Goal: Book appointment/travel/reservation

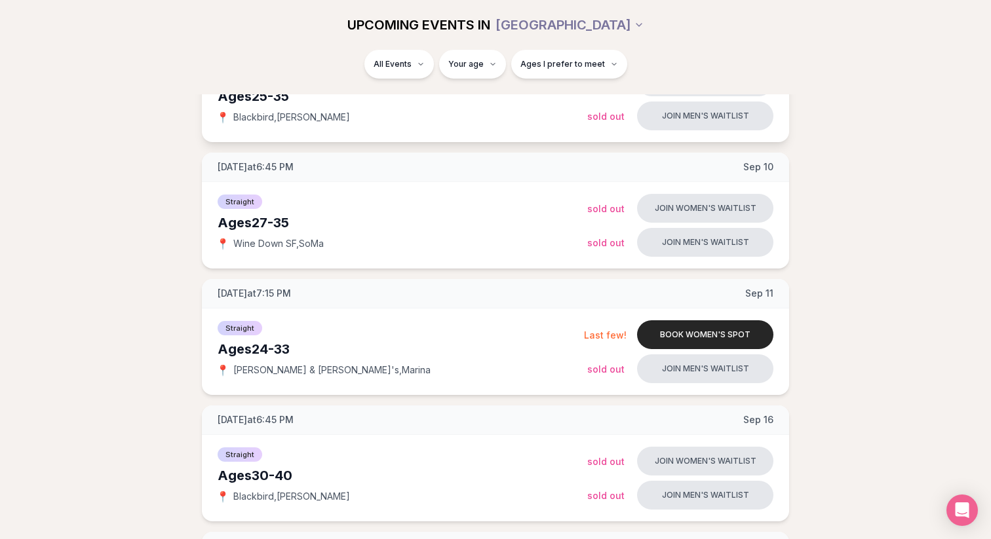
scroll to position [248, 0]
click at [246, 349] on div "Ages [DEMOGRAPHIC_DATA]" at bounding box center [401, 349] width 366 height 18
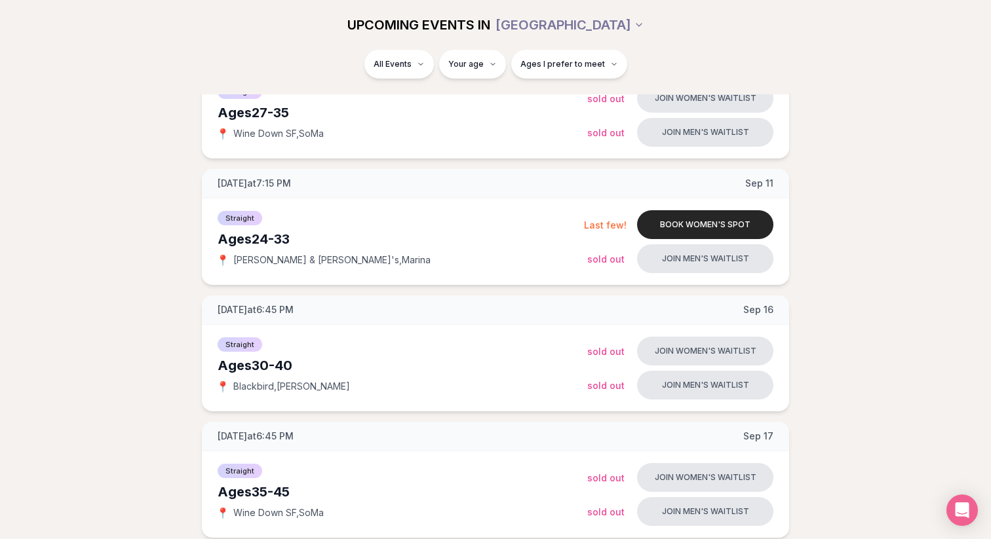
scroll to position [353, 0]
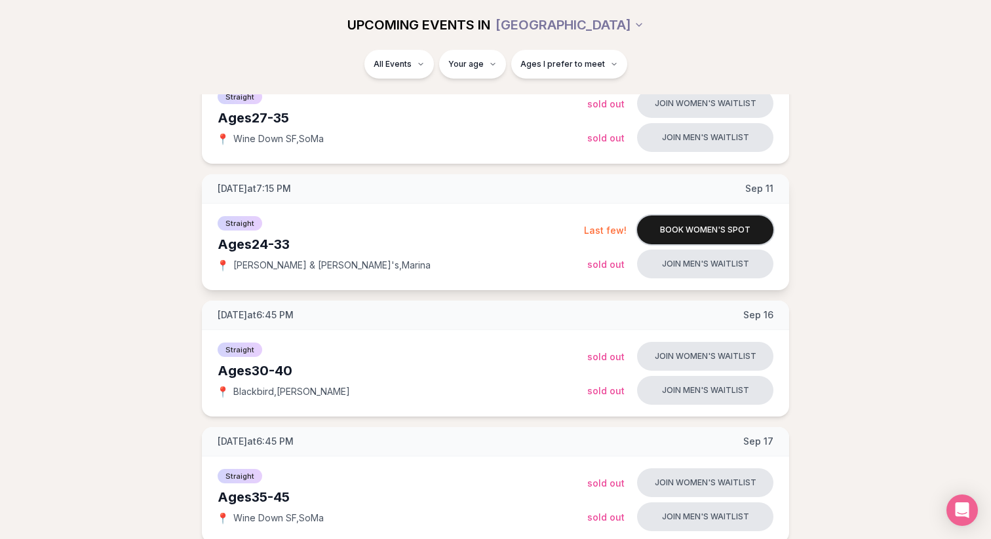
click at [684, 234] on button "Book women's spot" at bounding box center [705, 230] width 136 height 29
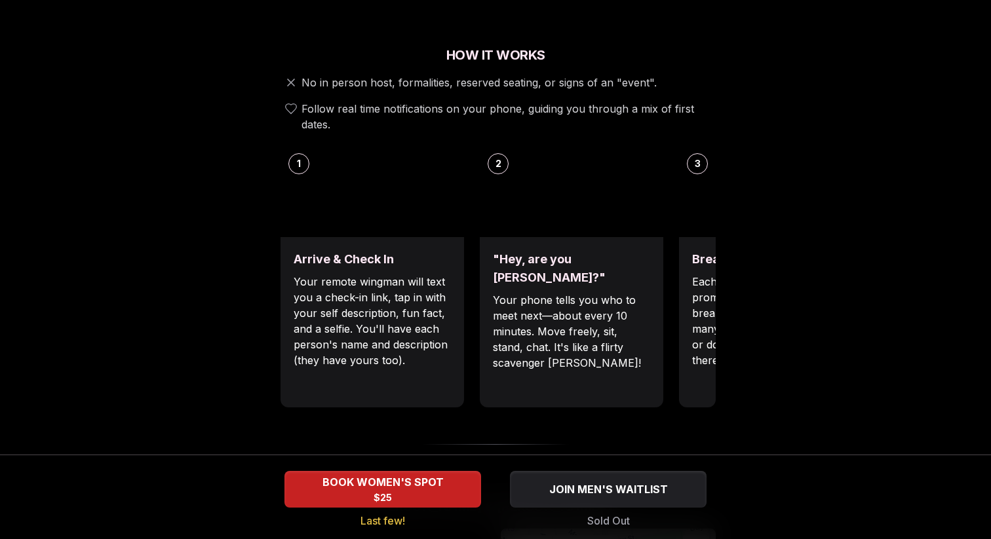
scroll to position [450, 0]
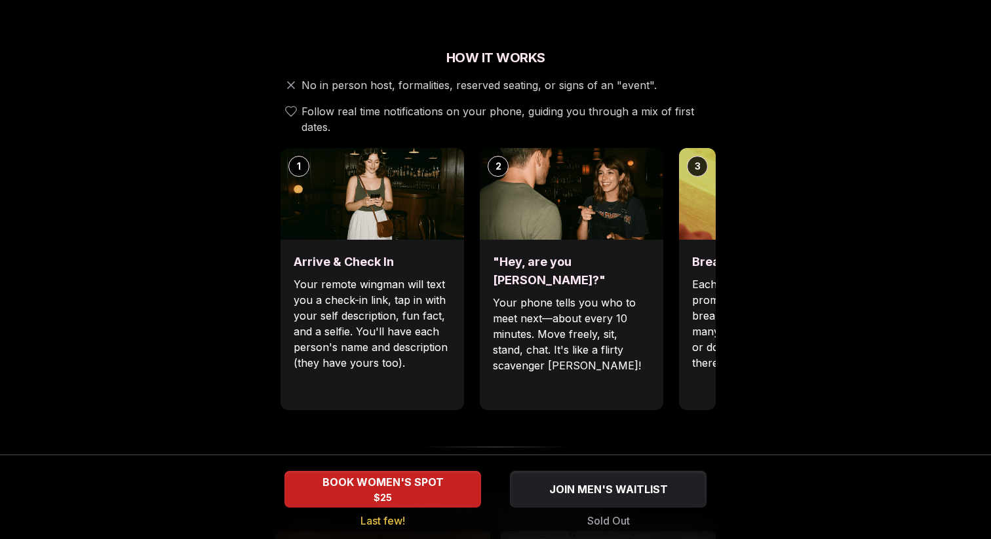
click at [709, 168] on img at bounding box center [771, 194] width 184 height 92
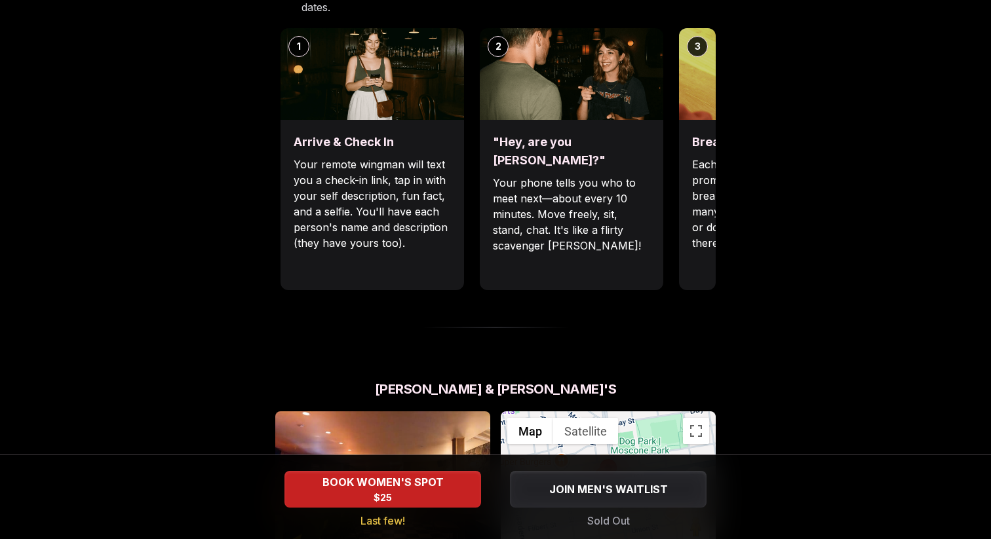
scroll to position [439, 0]
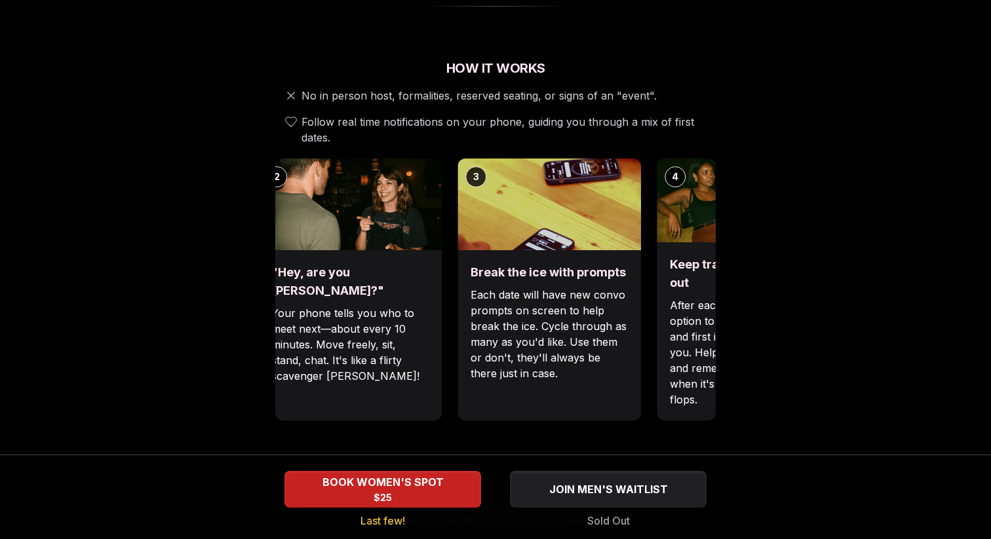
click at [433, 205] on div "1 Arrive & Check In Your remote wingman will text you a check-in link, tap in w…" at bounding box center [274, 290] width 440 height 262
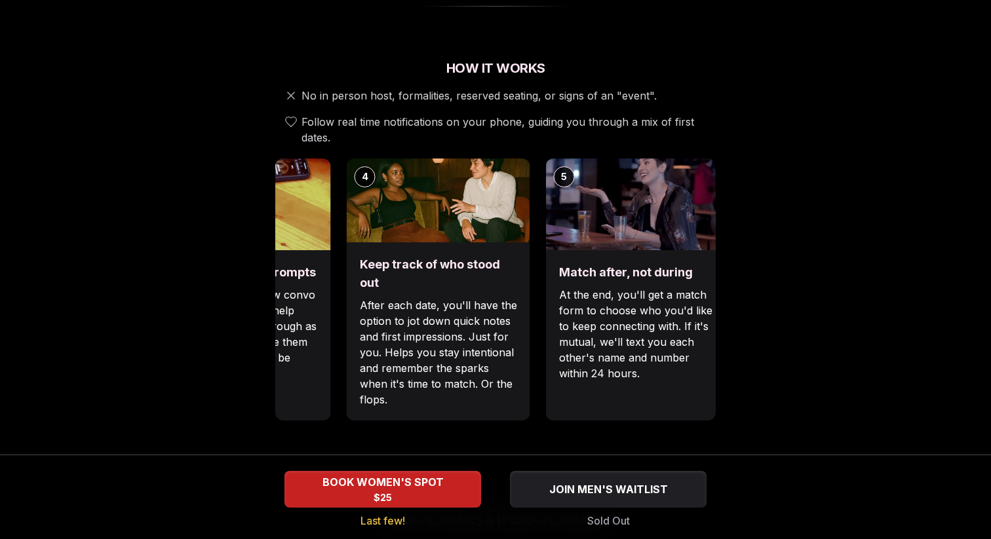
click at [296, 285] on div "Break the ice with prompts Each date will have new convo prompts on screen to h…" at bounding box center [239, 335] width 184 height 170
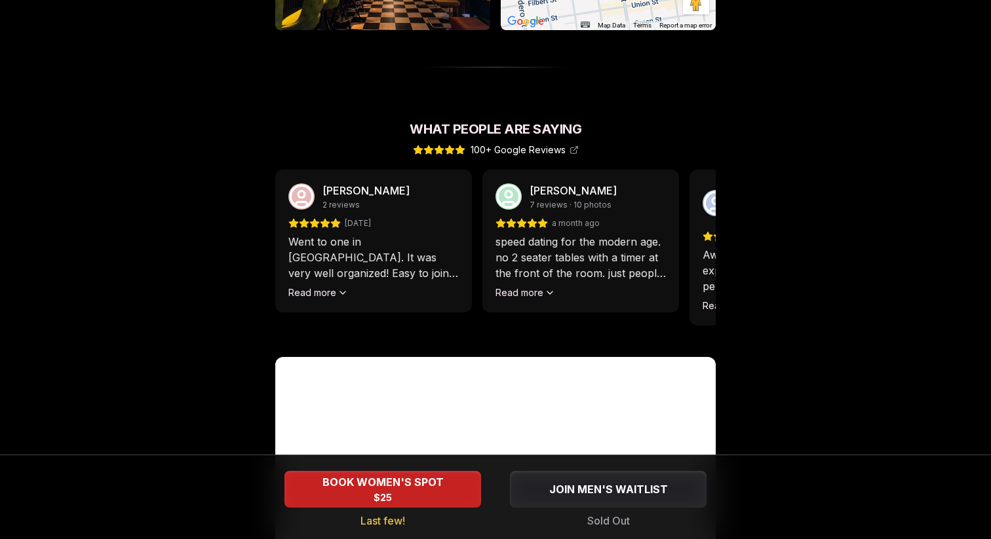
scroll to position [1255, 0]
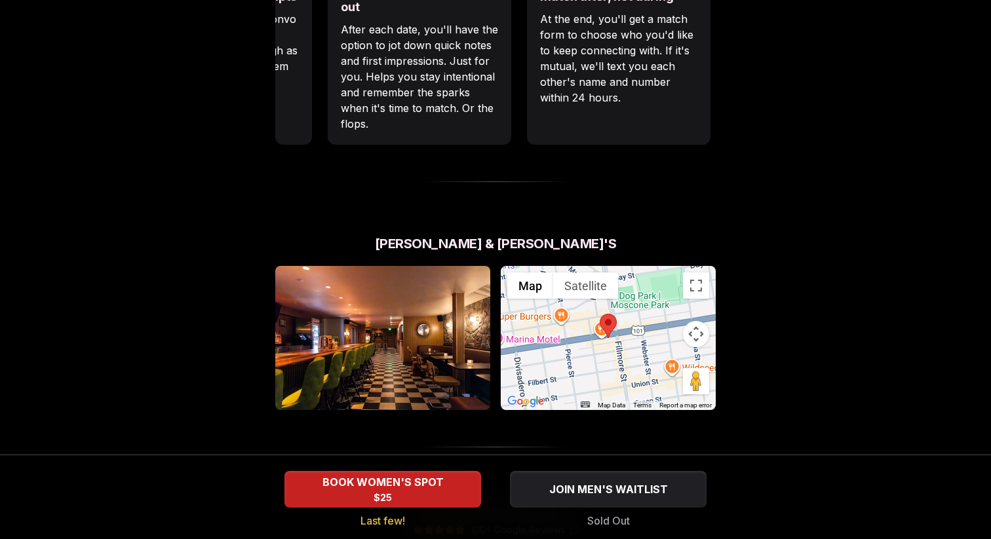
scroll to position [701, 0]
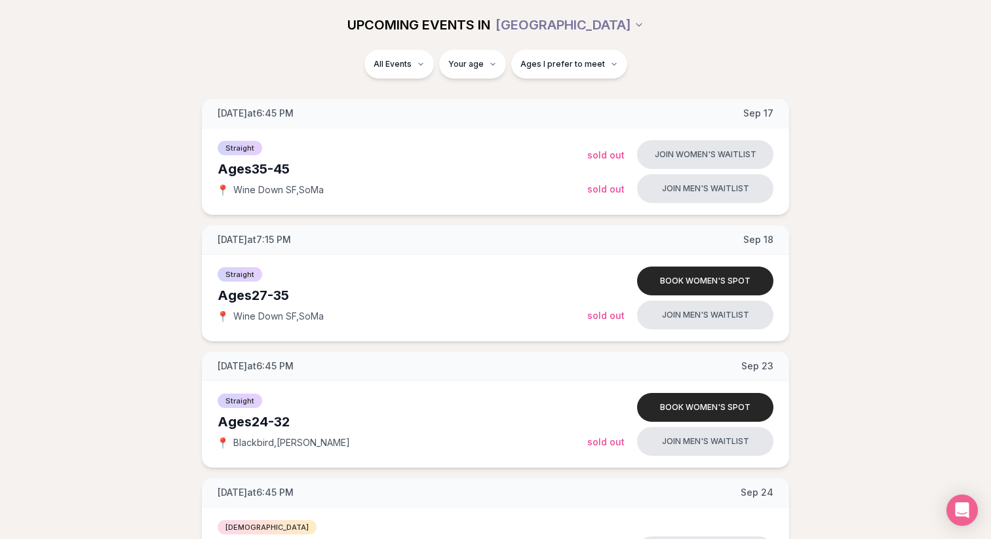
scroll to position [682, 0]
click at [291, 243] on span "Thursday at 7:15 PM" at bounding box center [254, 238] width 73 height 13
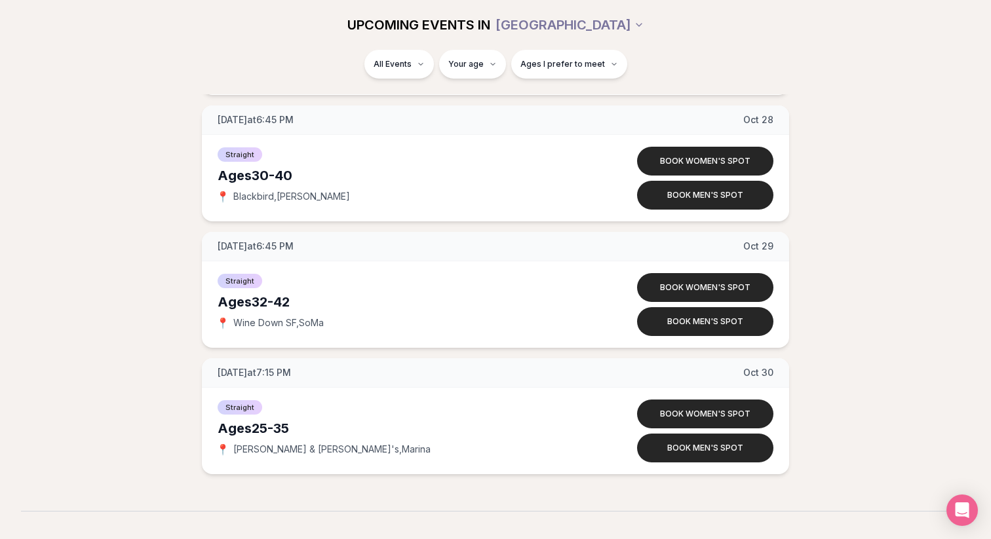
scroll to position [2944, 0]
